Goal: Communication & Community: Answer question/provide support

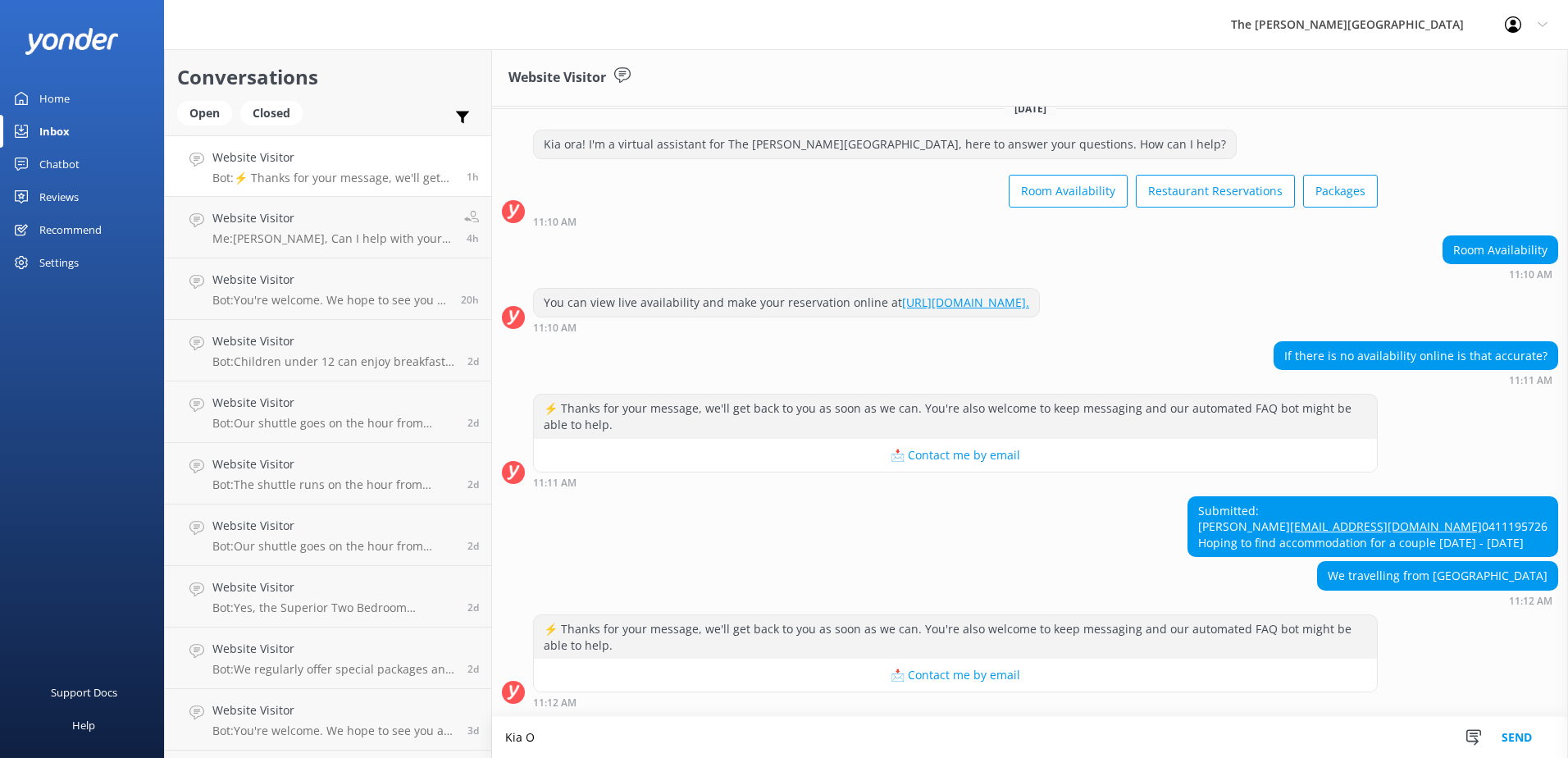
scroll to position [51, 0]
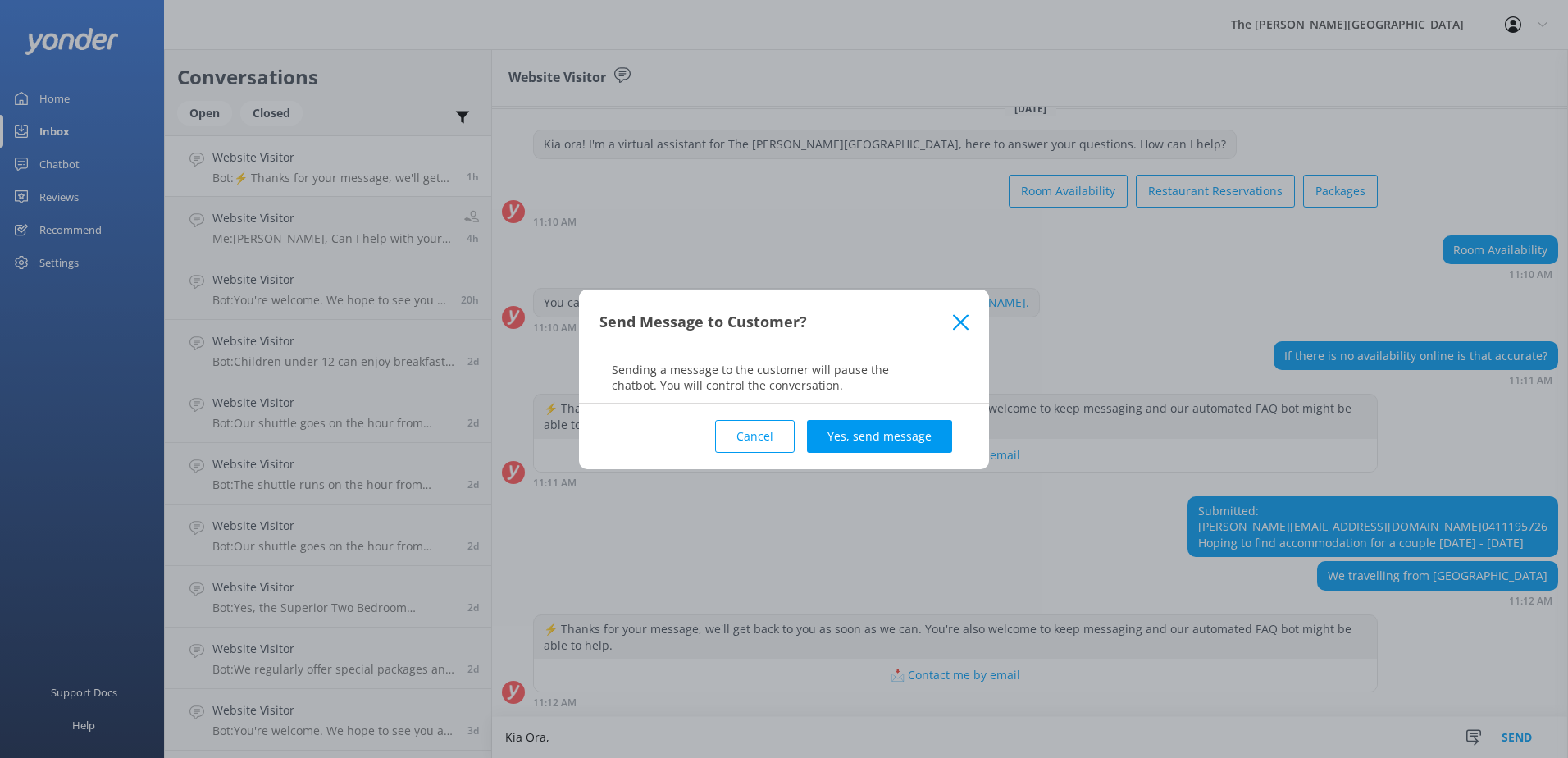
click at [776, 423] on button "Cancel" at bounding box center [754, 436] width 80 height 33
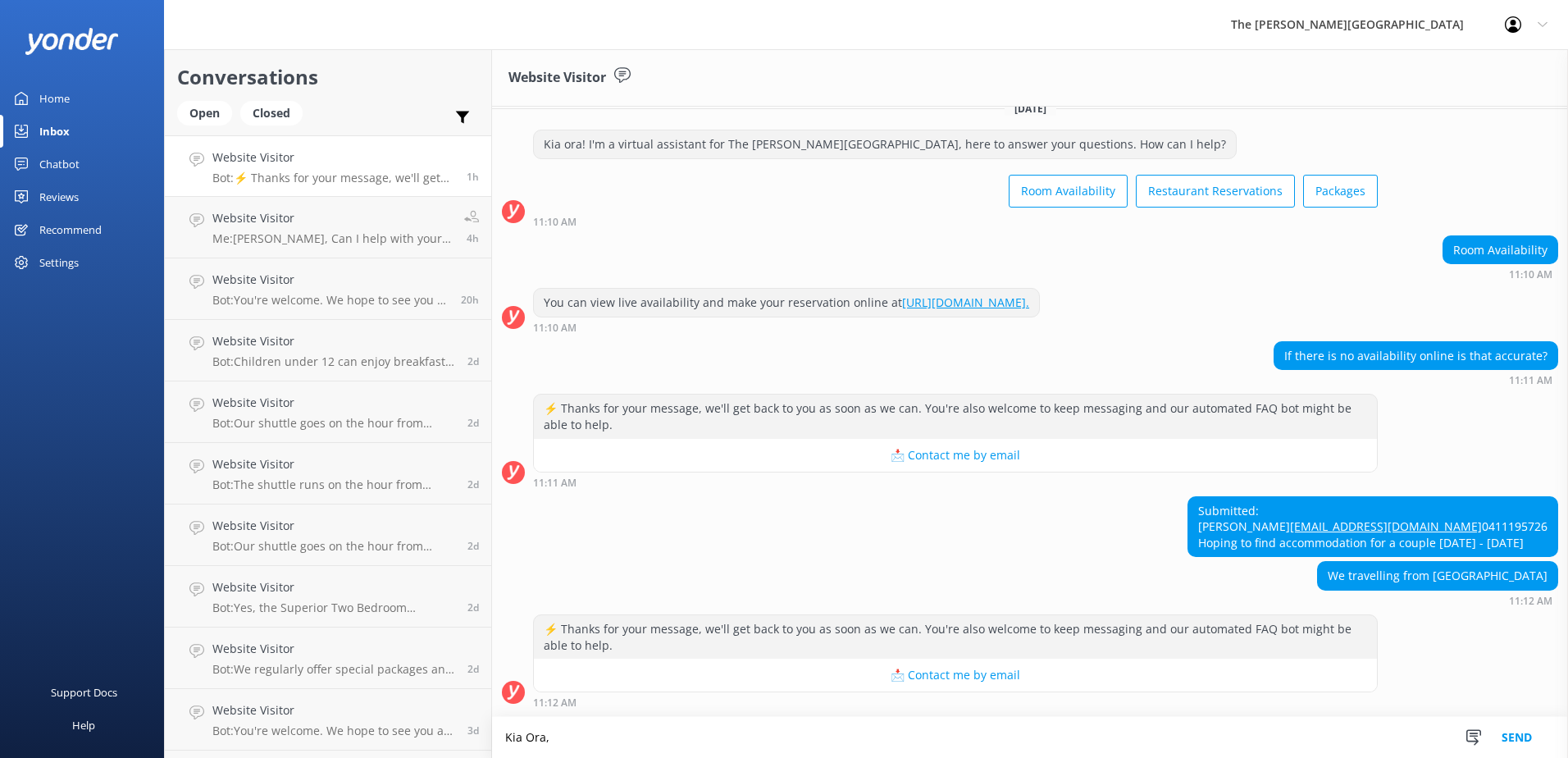
click at [559, 732] on textarea "Kia Ora," at bounding box center [1030, 737] width 1076 height 41
type textarea "Kia Ora, if you would like to m"
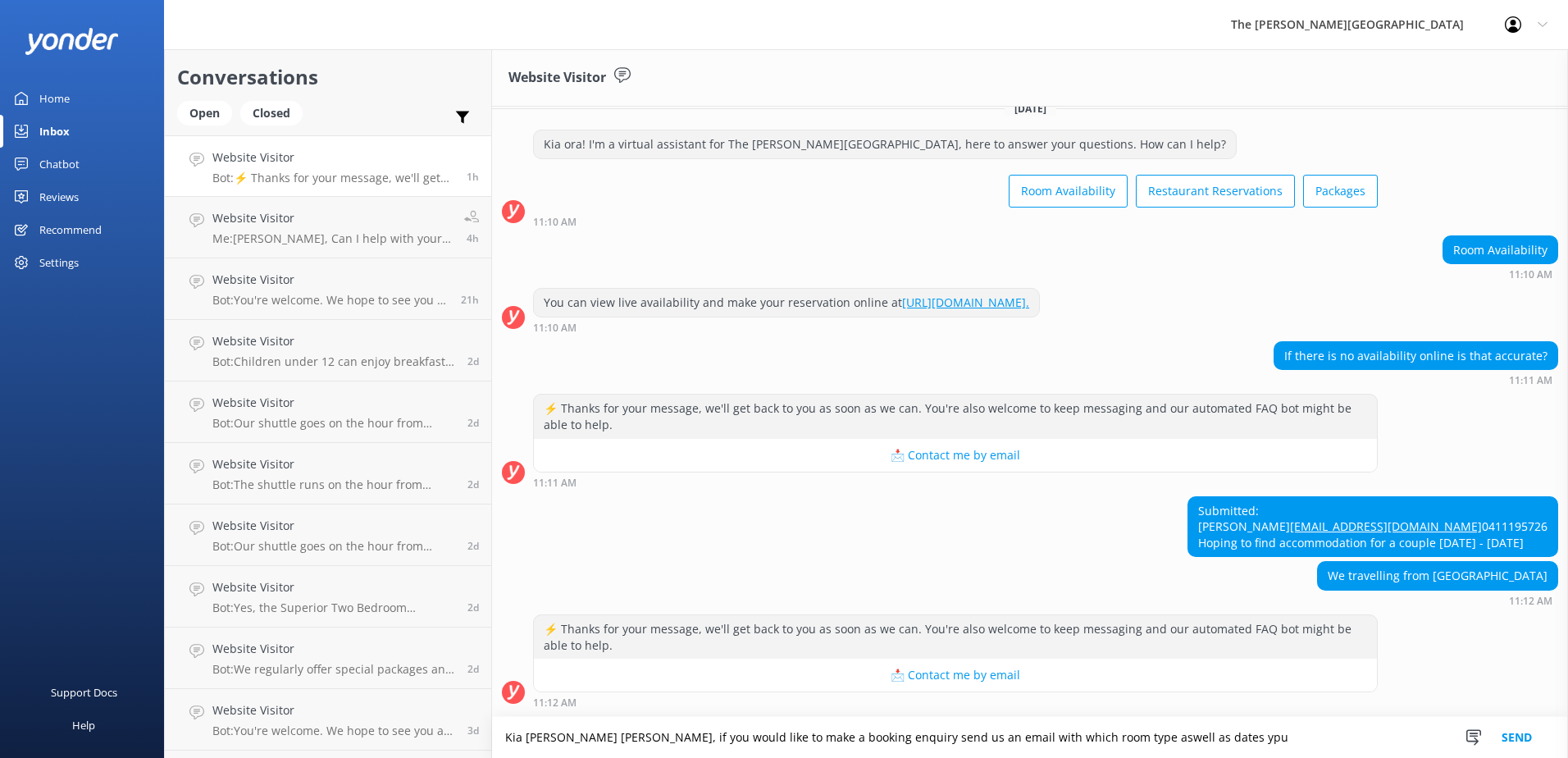
scroll to position [51, 0]
click at [1195, 747] on textarea "Kia [PERSON_NAME] [PERSON_NAME], if you would like to make a booking enquiry se…" at bounding box center [1030, 737] width 1076 height 41
drag, startPoint x: 1190, startPoint y: 743, endPoint x: 1042, endPoint y: 736, distance: 148.2
click at [1042, 736] on textarea "Kia [PERSON_NAME] [PERSON_NAME], if you would like to make a booking enquiry se…" at bounding box center [1030, 737] width 1076 height 41
click at [919, 737] on textarea "Kia [PERSON_NAME] [PERSON_NAME], if you would like to make a booking enquiry se…" at bounding box center [1030, 737] width 1076 height 41
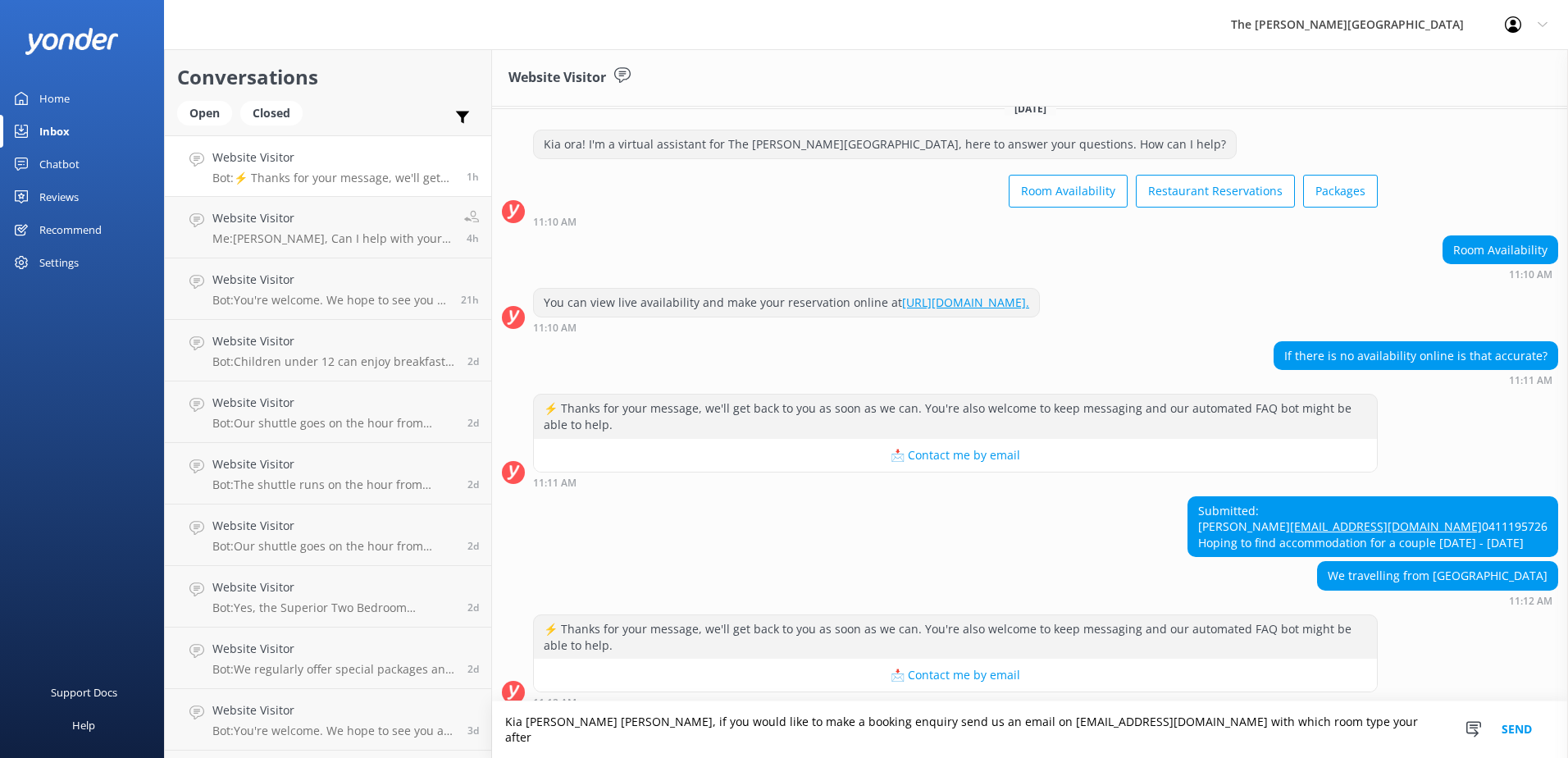
click at [1286, 746] on textarea "Kia [PERSON_NAME] [PERSON_NAME], if you would like to make a booking enquiry se…" at bounding box center [1030, 730] width 1076 height 57
drag, startPoint x: 1370, startPoint y: 742, endPoint x: 1266, endPoint y: 751, distance: 104.4
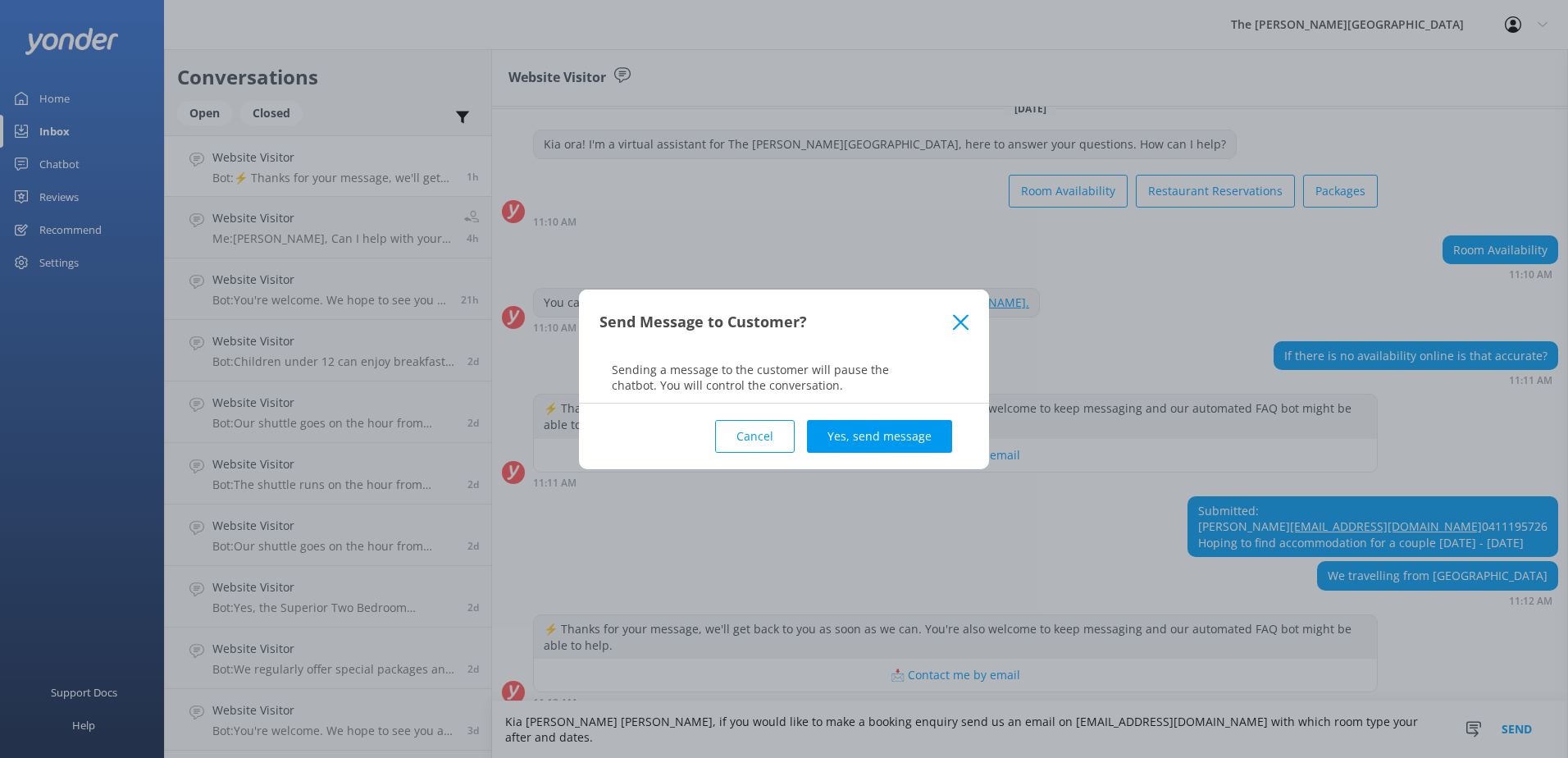
click at [770, 420] on button "Cancel" at bounding box center [754, 436] width 80 height 33
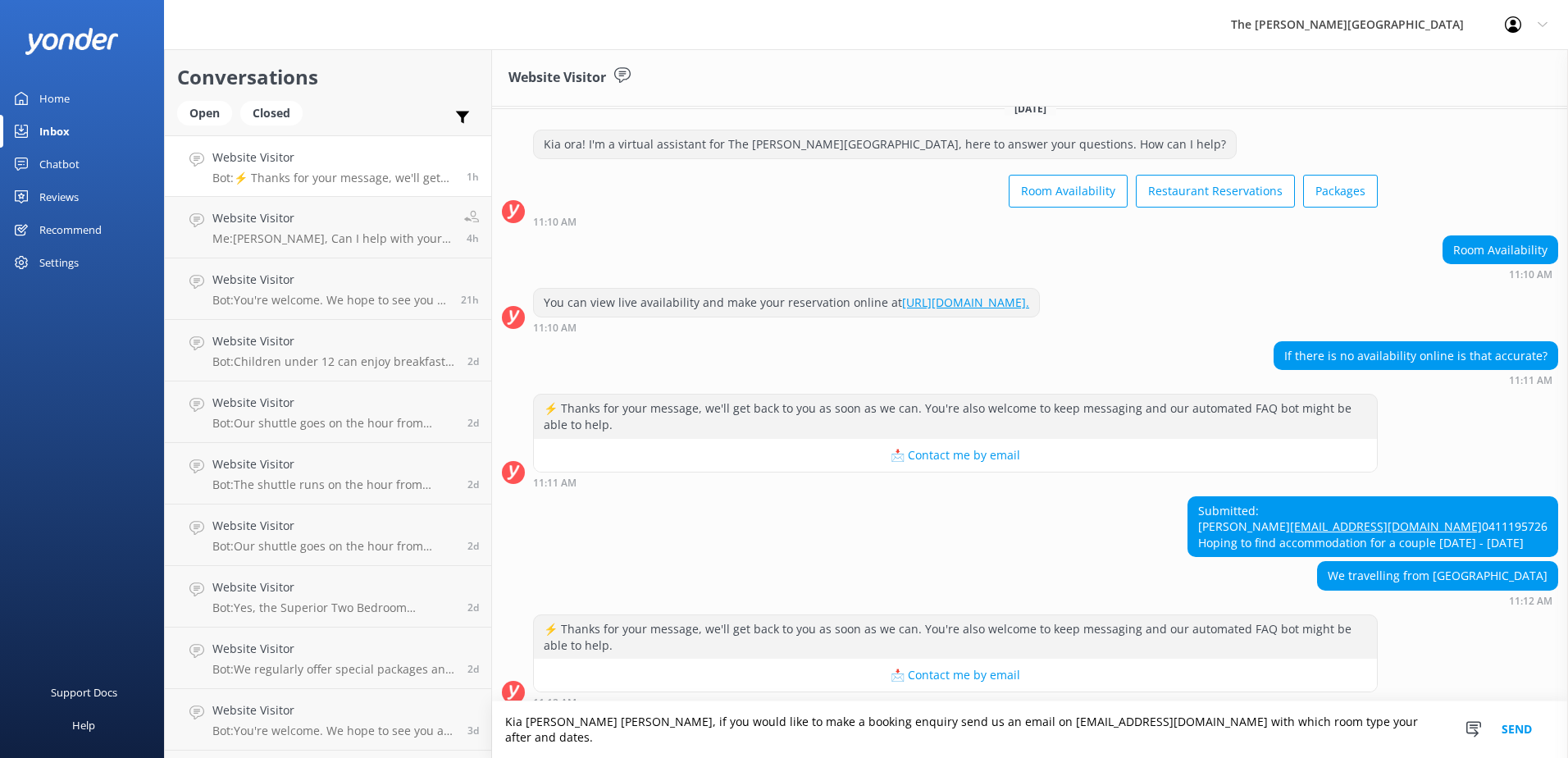
click at [1351, 731] on textarea "Kia [PERSON_NAME] [PERSON_NAME], if you would like to make a booking enquiry se…" at bounding box center [1030, 730] width 1076 height 57
click at [1322, 742] on textarea "Kia [PERSON_NAME] [PERSON_NAME], if you would like to make a booking enquiry se…" at bounding box center [1030, 730] width 1076 height 57
type textarea "Kia [PERSON_NAME] [PERSON_NAME], if you would like to make a booking enquiry se…"
click at [1423, 732] on textarea "Kia [PERSON_NAME] [PERSON_NAME], if you would like to make a booking enquiry se…" at bounding box center [1030, 730] width 1076 height 57
click at [1512, 739] on button "Send" at bounding box center [1516, 730] width 61 height 57
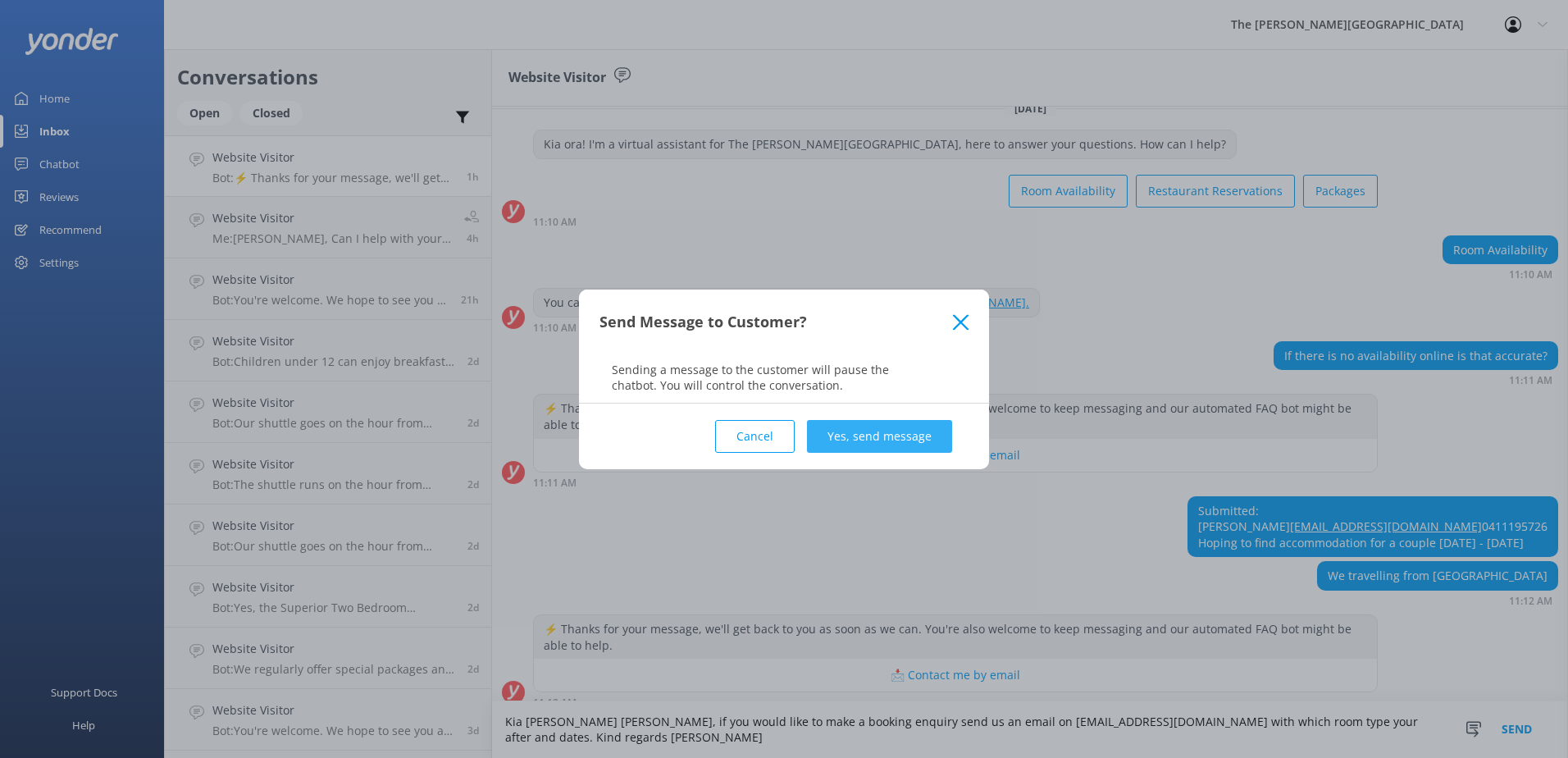
click at [891, 432] on button "Yes, send message" at bounding box center [879, 436] width 145 height 33
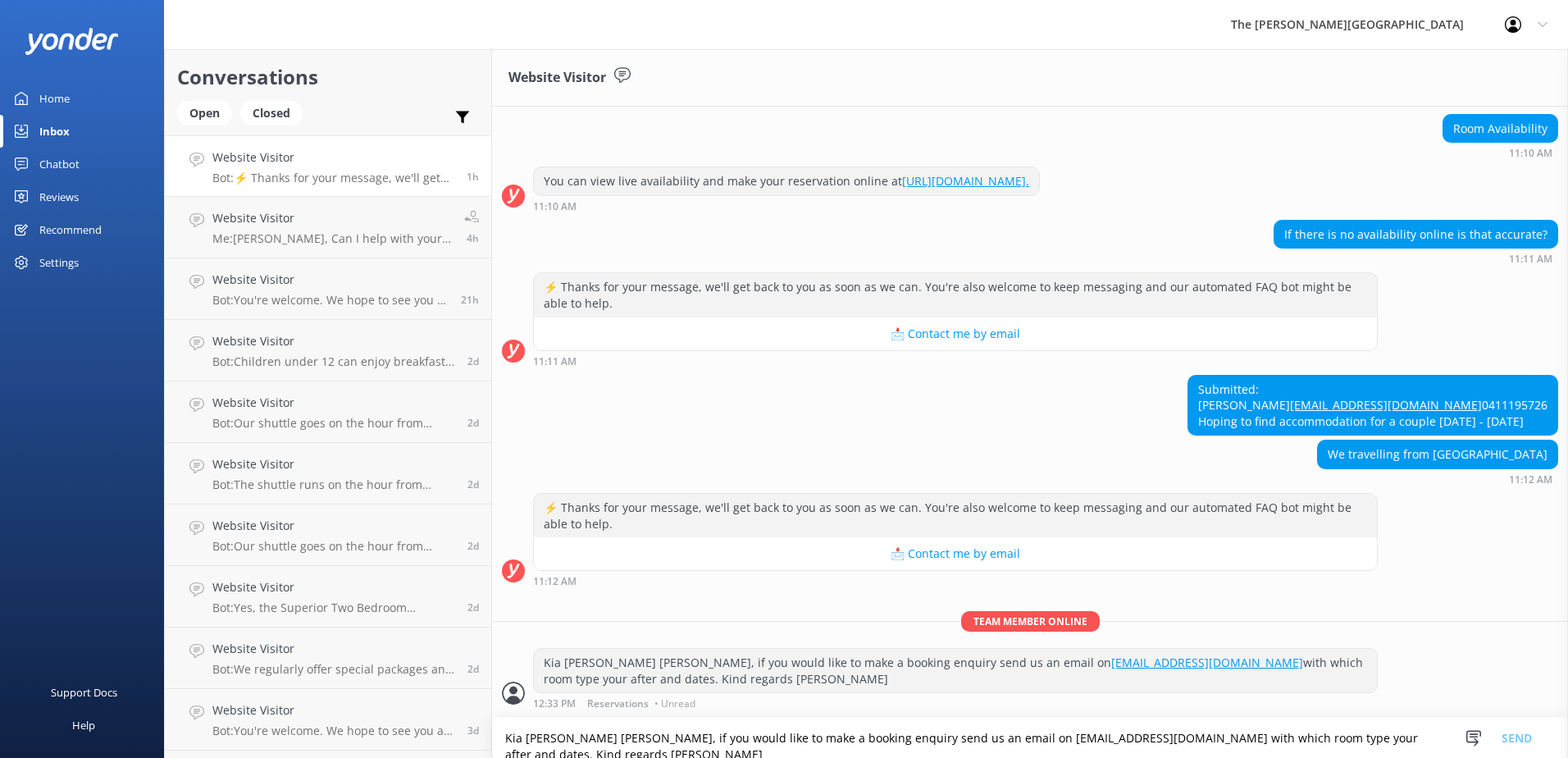
scroll to position [174, 0]
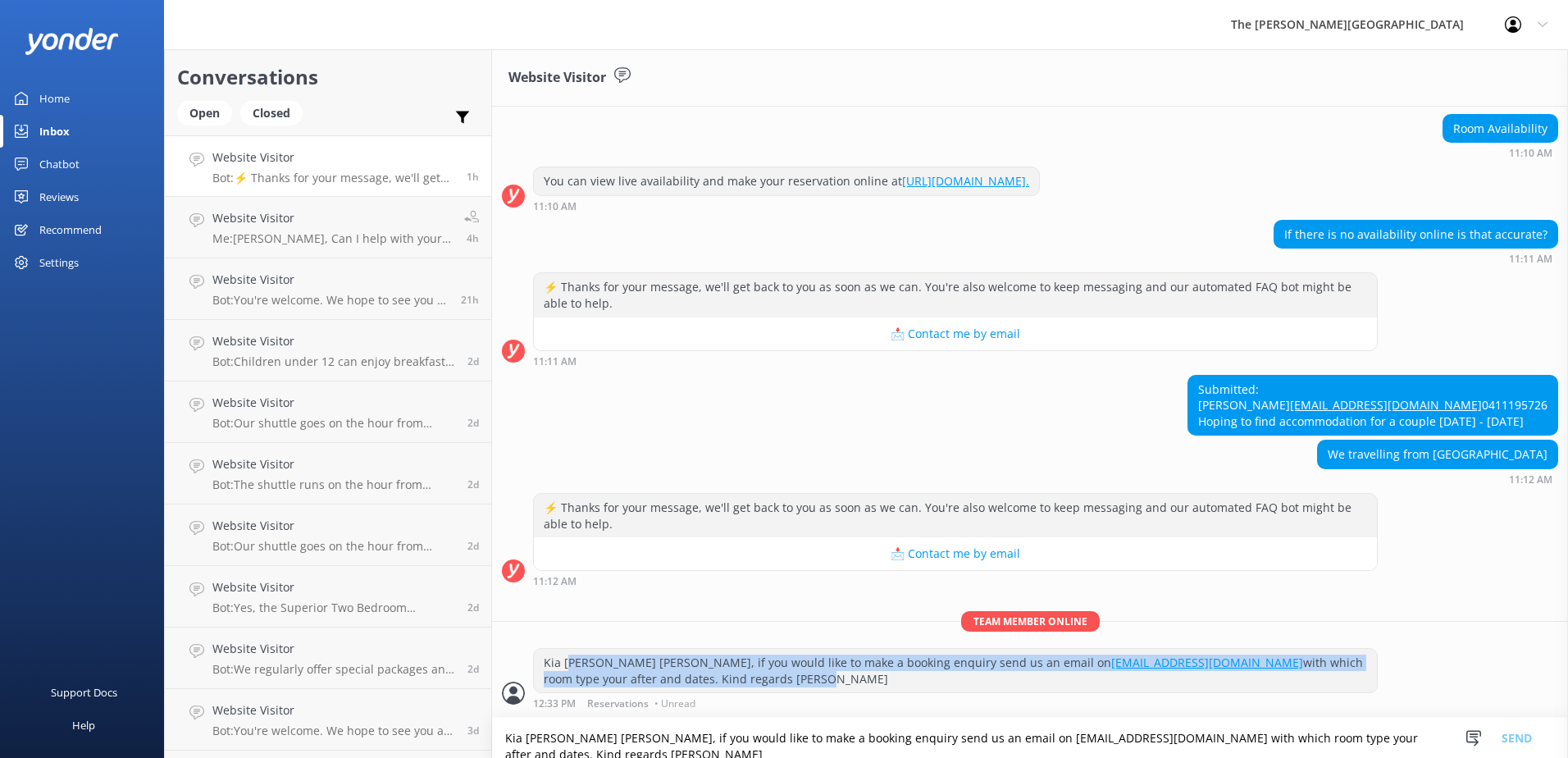
drag, startPoint x: 602, startPoint y: 665, endPoint x: 737, endPoint y: 675, distance: 135.4
click at [737, 675] on div "Kia [PERSON_NAME] [PERSON_NAME], if you would like to make a booking enquiry se…" at bounding box center [955, 670] width 843 height 43
drag, startPoint x: 737, startPoint y: 675, endPoint x: 773, endPoint y: 684, distance: 37.1
click at [775, 685] on div "Kia [PERSON_NAME] [PERSON_NAME], if you would like to make a booking enquiry se…" at bounding box center [955, 670] width 843 height 43
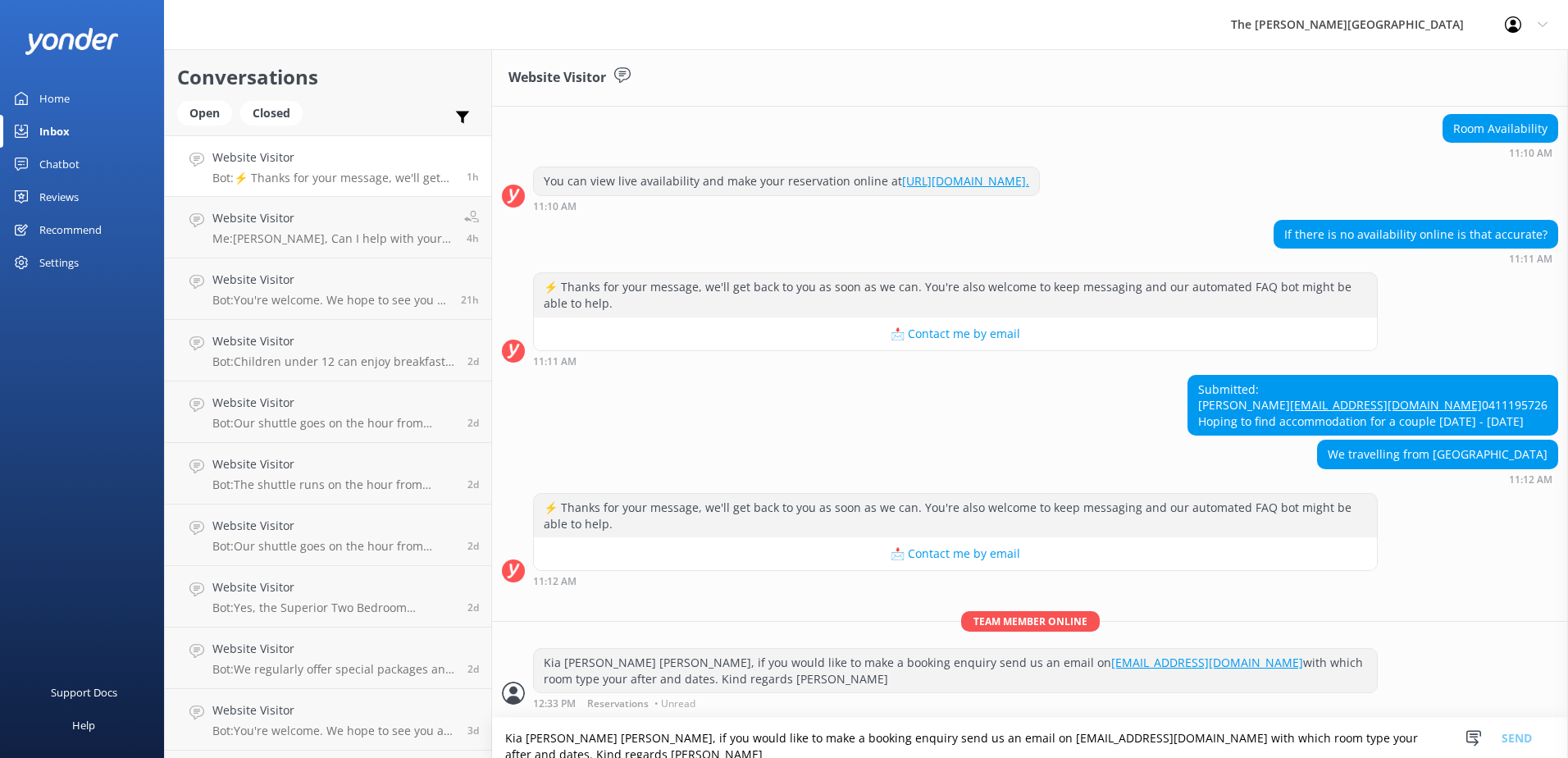
click at [670, 707] on span "• Unread" at bounding box center [674, 703] width 41 height 10
click at [323, 222] on h4 "Website Visitor" at bounding box center [332, 218] width 239 height 18
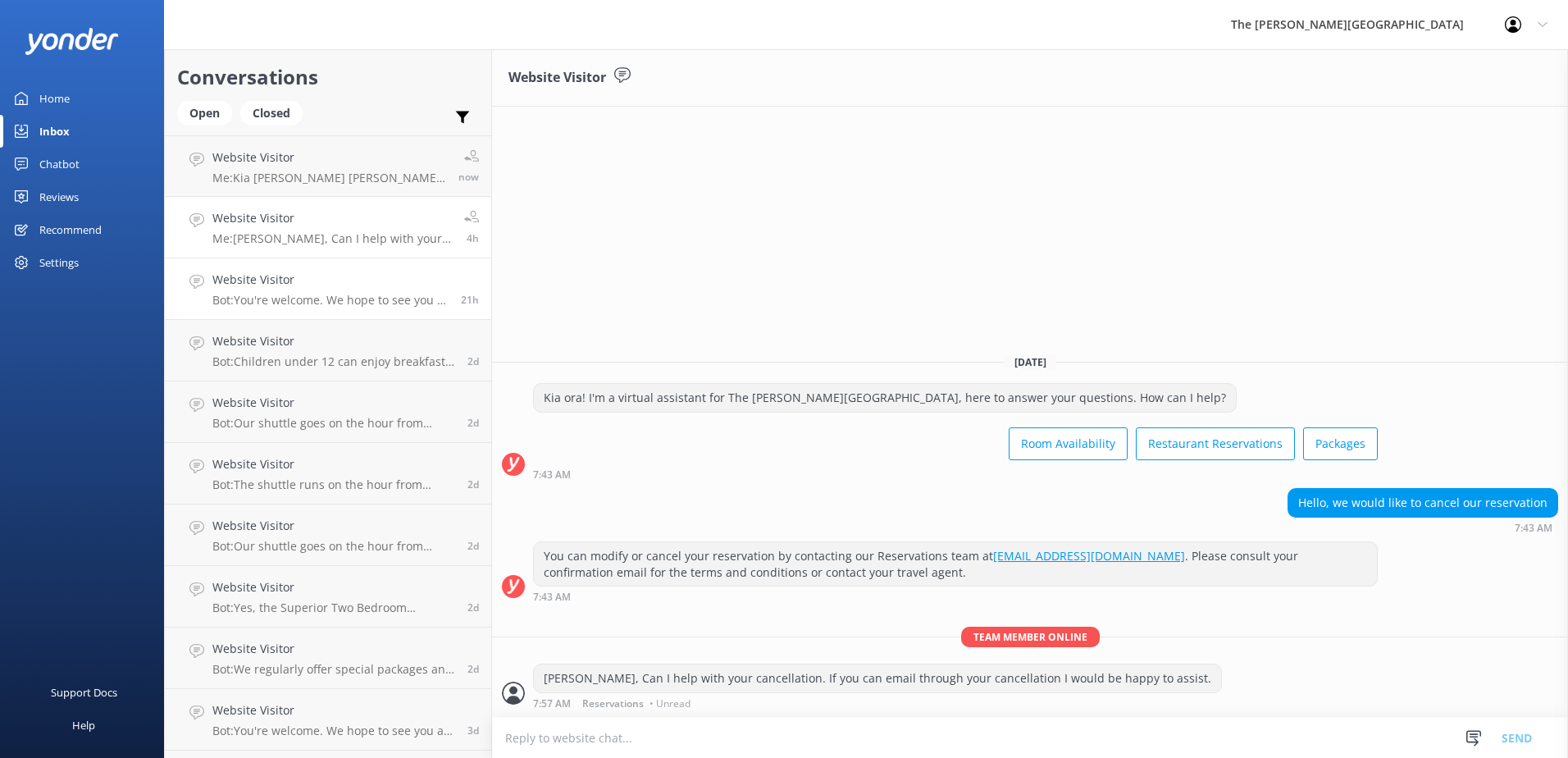
click at [284, 287] on h4 "Website Visitor" at bounding box center [331, 280] width 236 height 18
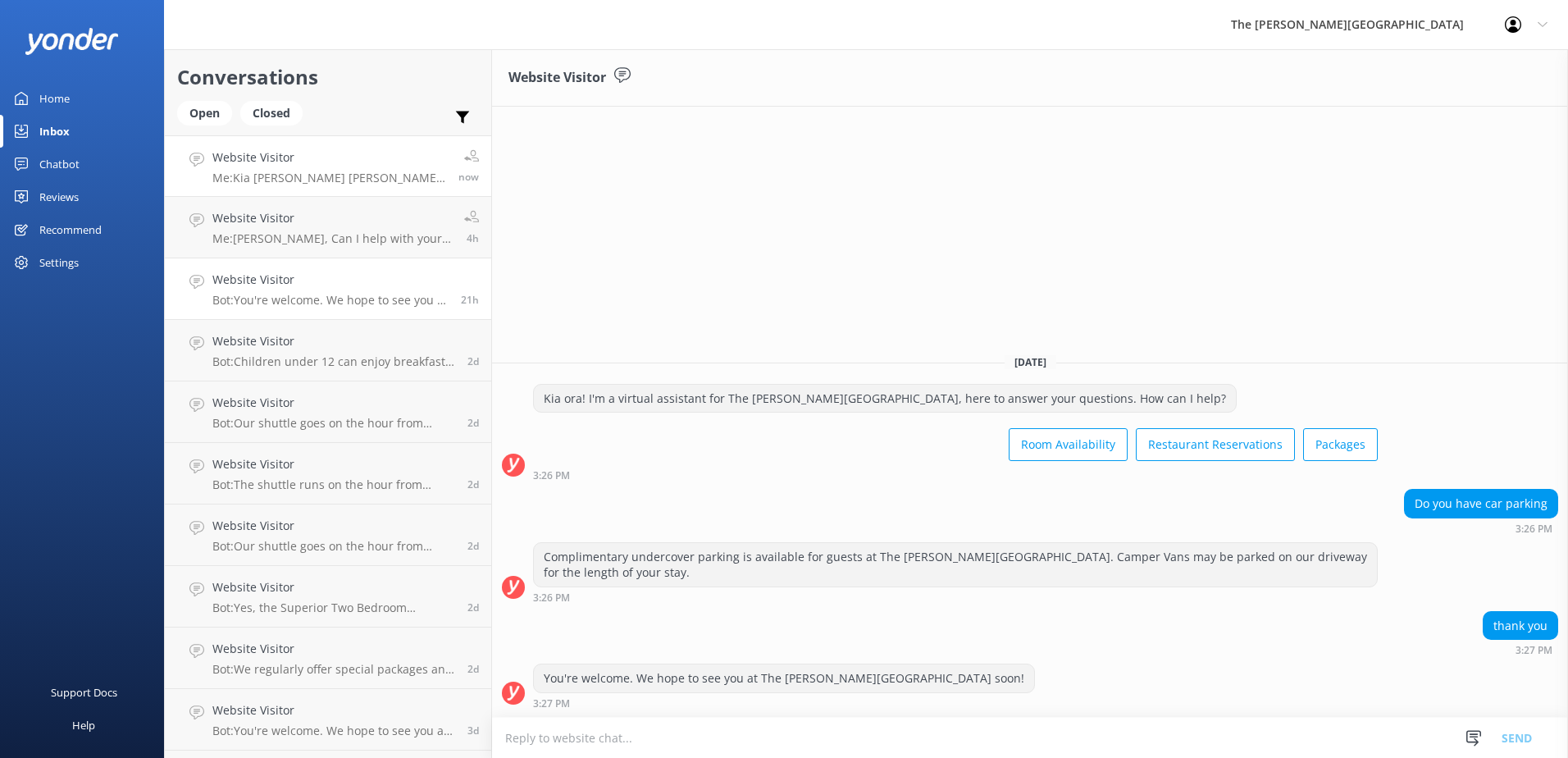
click at [328, 182] on p "Me: Kia [PERSON_NAME] [PERSON_NAME], if you would like to make a booking enquir…" at bounding box center [329, 178] width 234 height 15
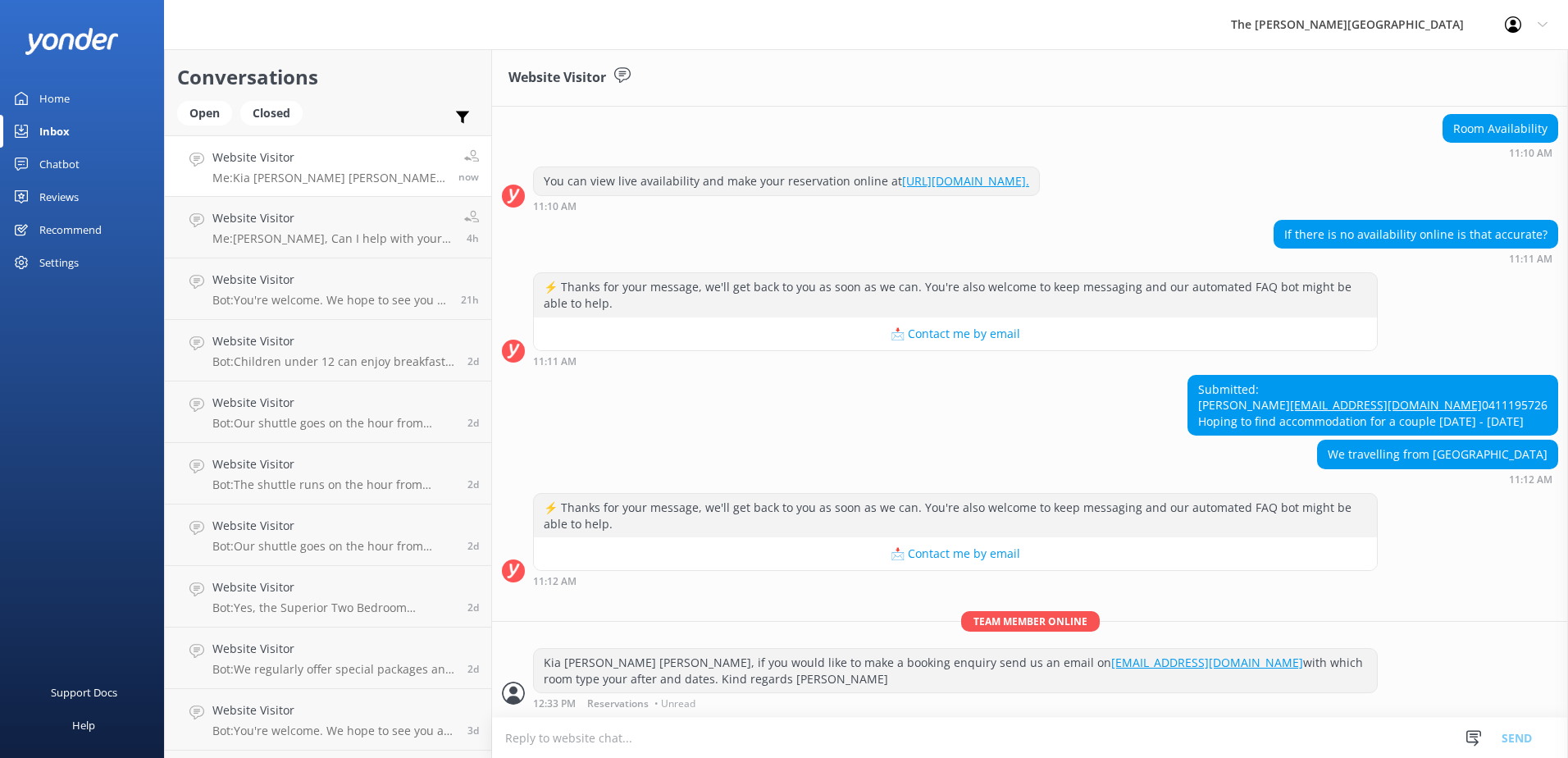
scroll to position [174, 0]
